Goal: Task Accomplishment & Management: Manage account settings

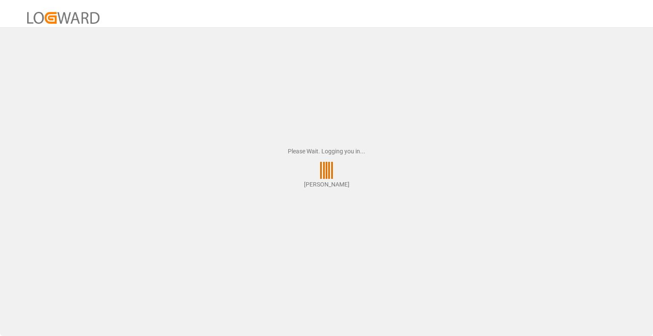
click at [577, 85] on div "Please Wait. Logging you in... Mario Stobbe" at bounding box center [326, 168] width 653 height 336
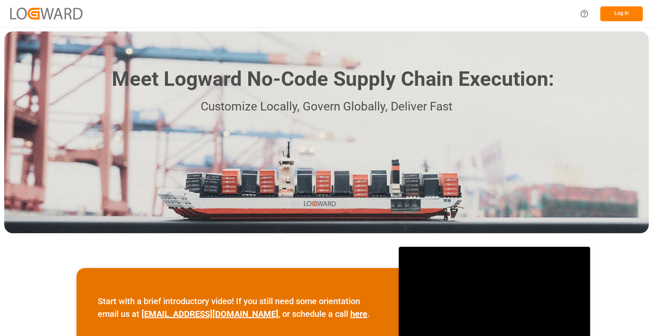
click at [622, 14] on button "Log In" at bounding box center [621, 13] width 43 height 15
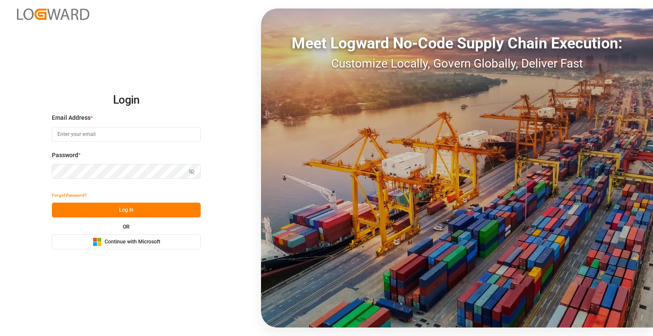
click at [117, 133] on input at bounding box center [126, 134] width 149 height 15
type input "mario.stobbe@evonik.com"
click at [130, 209] on button "Log In" at bounding box center [126, 210] width 149 height 15
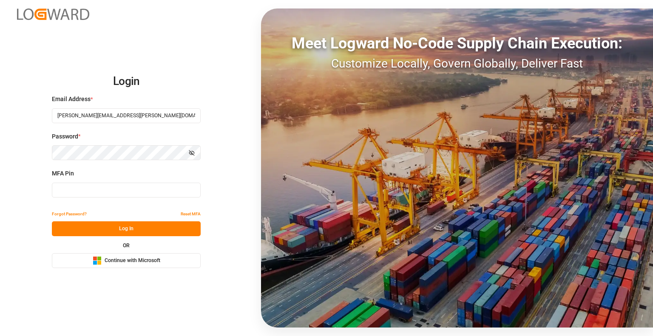
click at [119, 191] on input at bounding box center [126, 190] width 149 height 15
click at [129, 227] on button "Log In" at bounding box center [126, 229] width 149 height 15
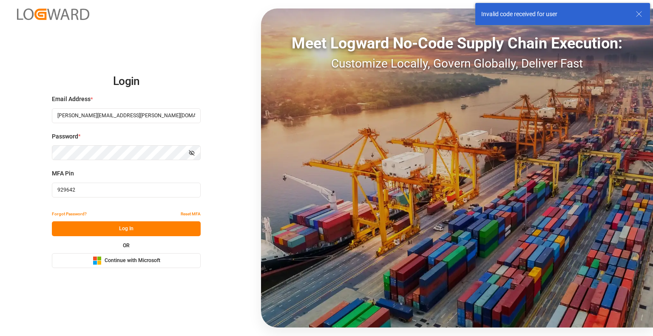
drag, startPoint x: 84, startPoint y: 189, endPoint x: 23, endPoint y: 186, distance: 60.9
click at [23, 186] on div "Login Email Address * mario.stobbe@evonik.com Password * Show password MFA Pin …" at bounding box center [326, 168] width 653 height 336
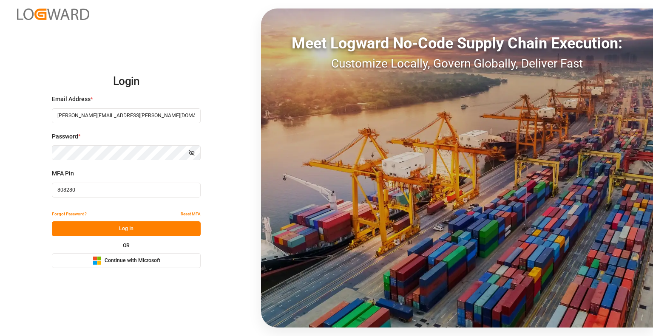
type input "808280"
click at [158, 227] on button "Log In" at bounding box center [126, 229] width 149 height 15
click at [143, 259] on span "Continue with Microsoft" at bounding box center [133, 261] width 56 height 8
